Goal: Information Seeking & Learning: Learn about a topic

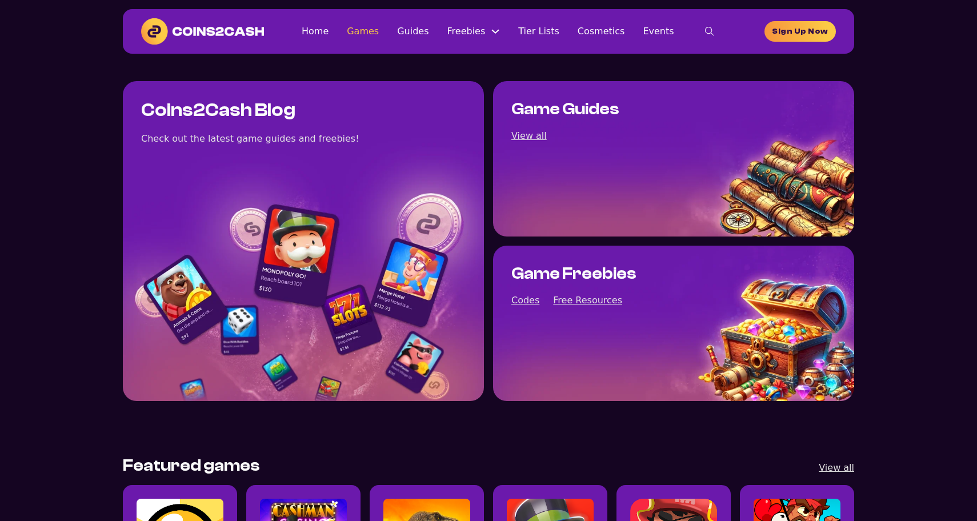
click at [379, 35] on link "Games" at bounding box center [363, 30] width 32 height 15
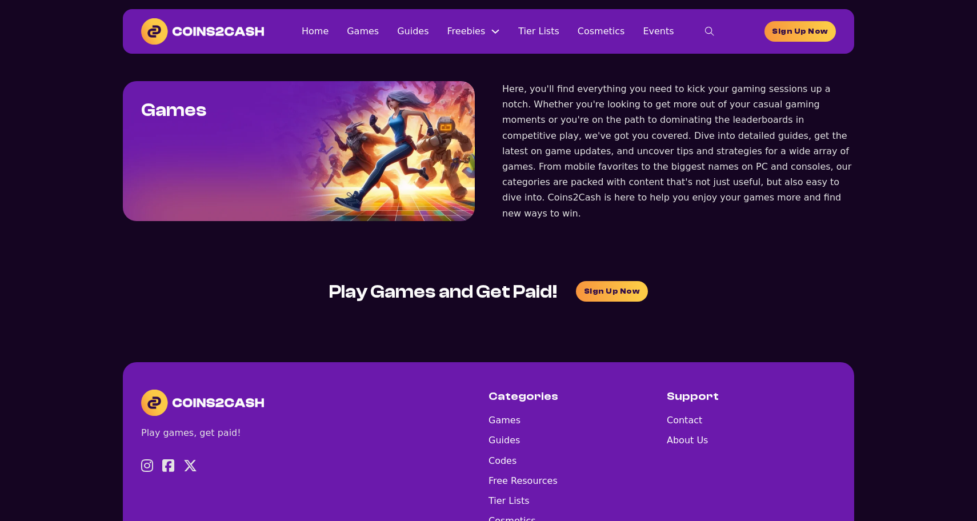
click at [440, 32] on ul "Home Games Guides Freebies Free Resources Codes Tier Lists Cosmetics Events" at bounding box center [488, 30] width 373 height 15
click at [429, 34] on link "Guides" at bounding box center [412, 30] width 31 height 15
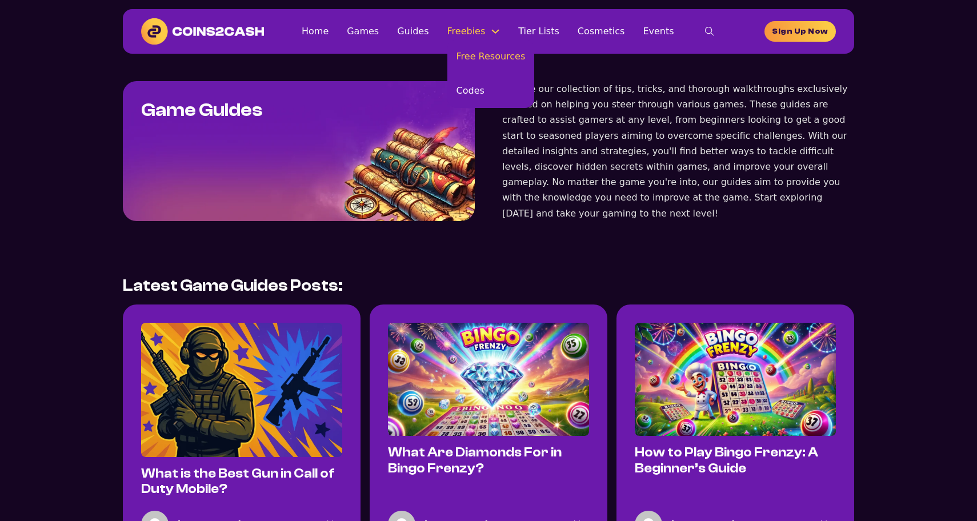
click at [473, 54] on link "Free Resources" at bounding box center [491, 56] width 87 height 34
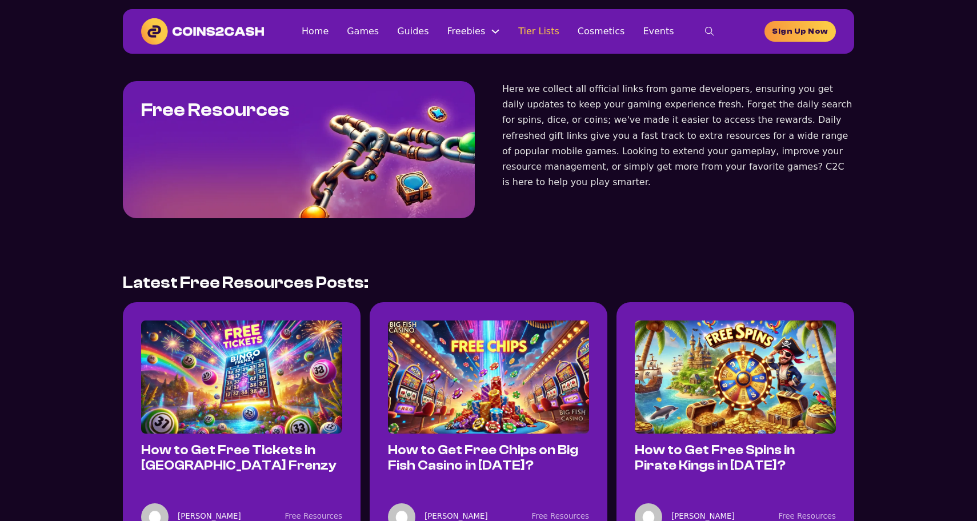
click at [539, 31] on link "Tier Lists" at bounding box center [538, 30] width 41 height 15
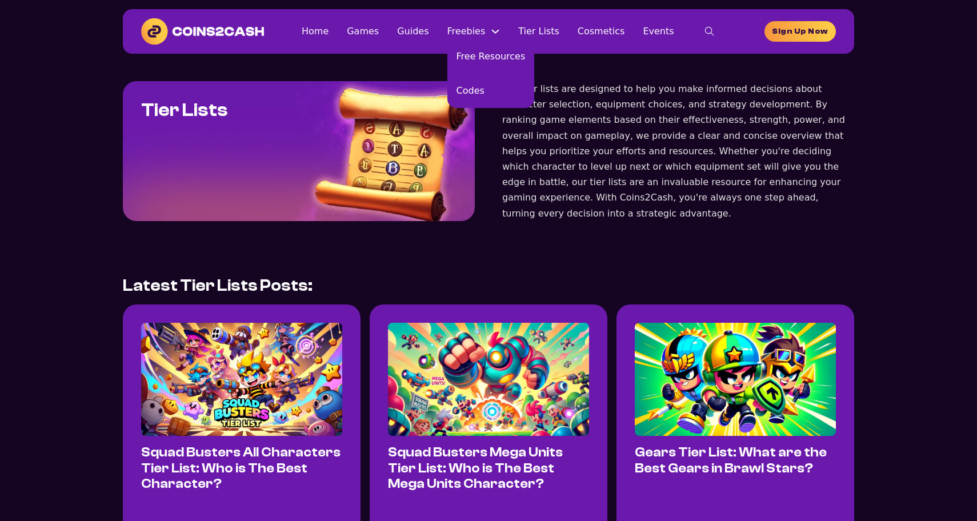
click at [500, 32] on button "Freebies Sub menu" at bounding box center [495, 31] width 9 height 9
click at [456, 32] on link "Freebies" at bounding box center [467, 30] width 38 height 15
click at [428, 32] on link "Guides" at bounding box center [412, 30] width 31 height 15
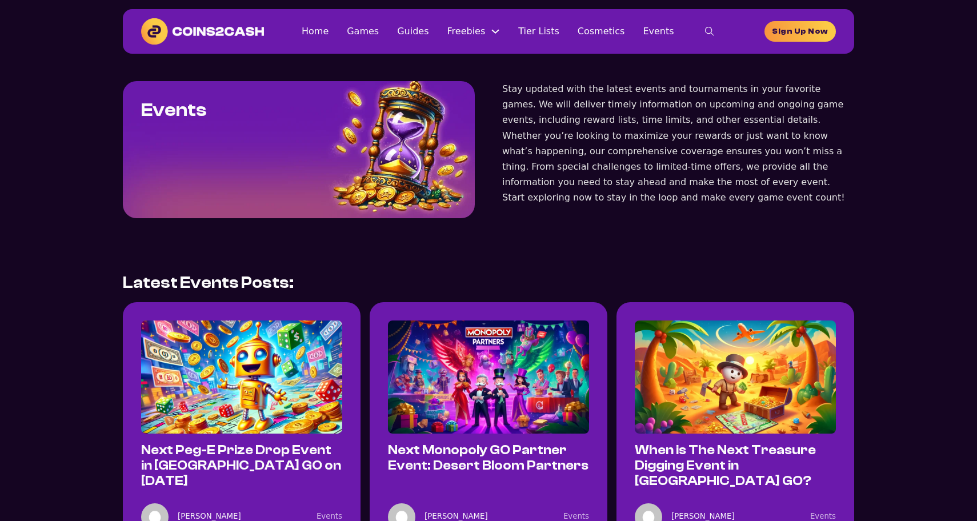
click at [329, 33] on link "Home" at bounding box center [315, 30] width 27 height 15
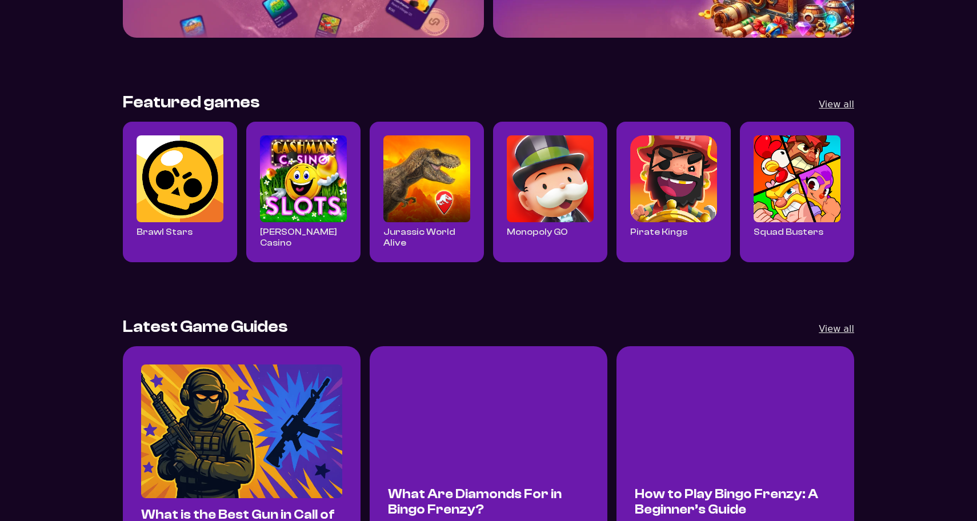
scroll to position [405, 0]
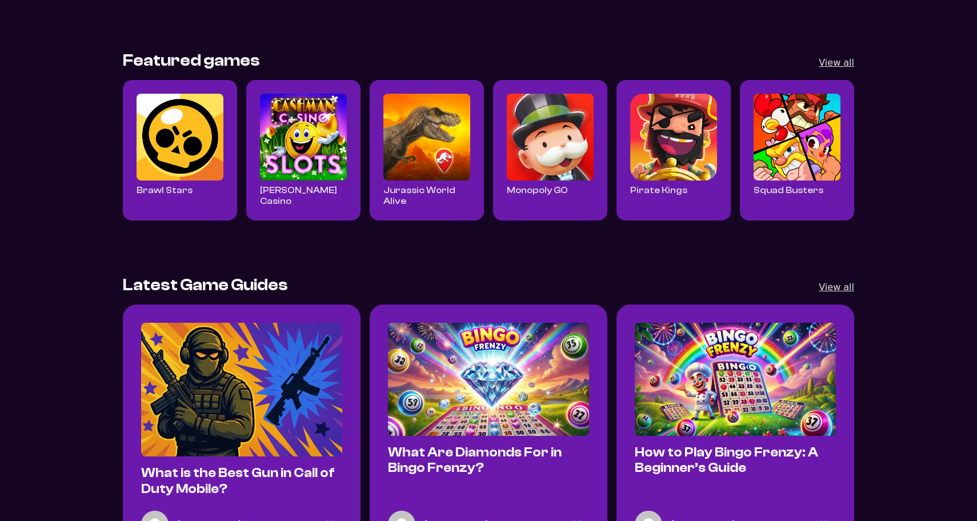
click at [552, 148] on img "Read all Monopoly GO posts" at bounding box center [550, 137] width 87 height 87
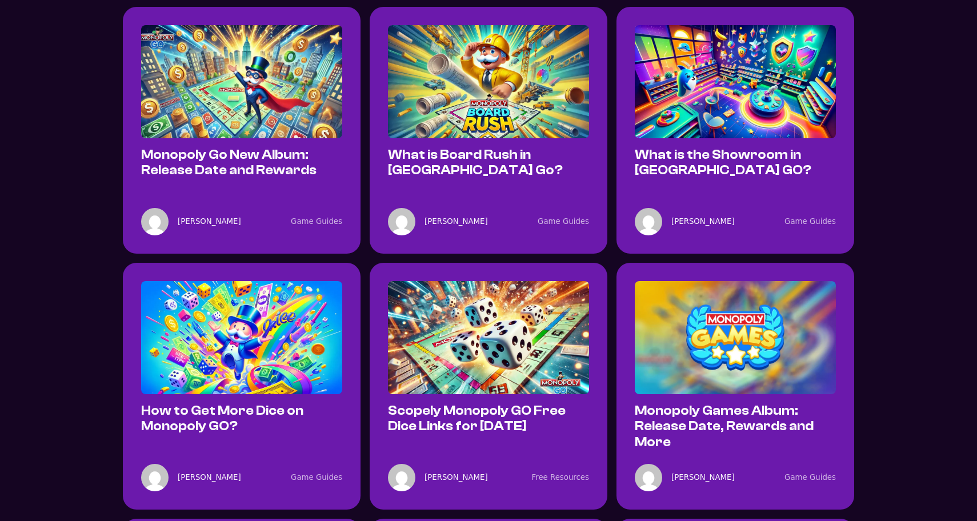
scroll to position [464, 0]
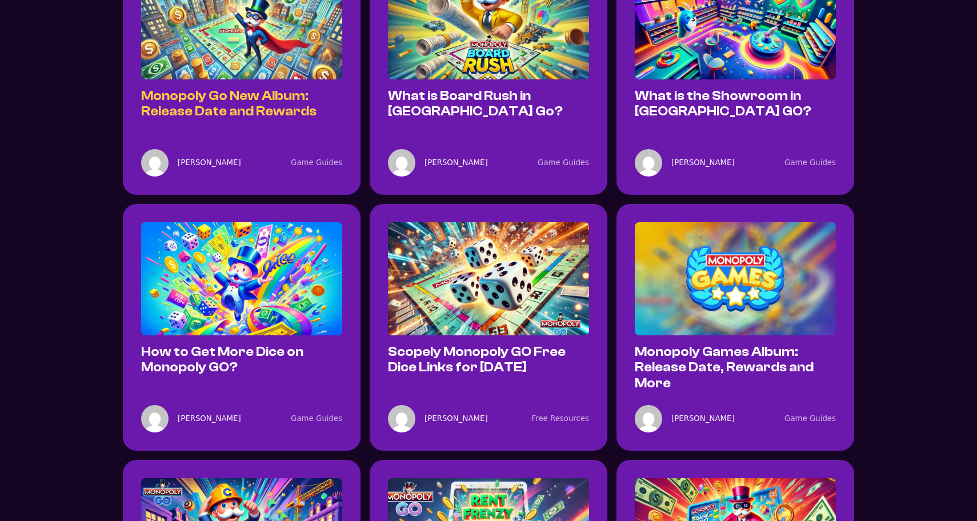
click at [234, 103] on h4 "Monopoly Go New Album: Release Date and Rewards" at bounding box center [241, 104] width 201 height 31
click at [235, 95] on link "Monopoly Go New Album: Release Date and Rewards" at bounding box center [228, 104] width 175 height 30
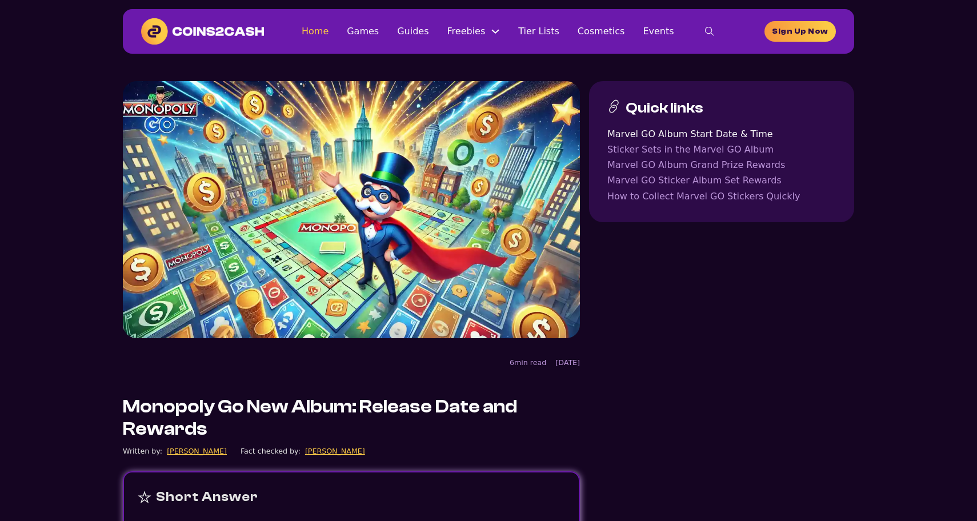
click at [329, 36] on link "Home" at bounding box center [315, 30] width 27 height 15
